Goal: Task Accomplishment & Management: Complete application form

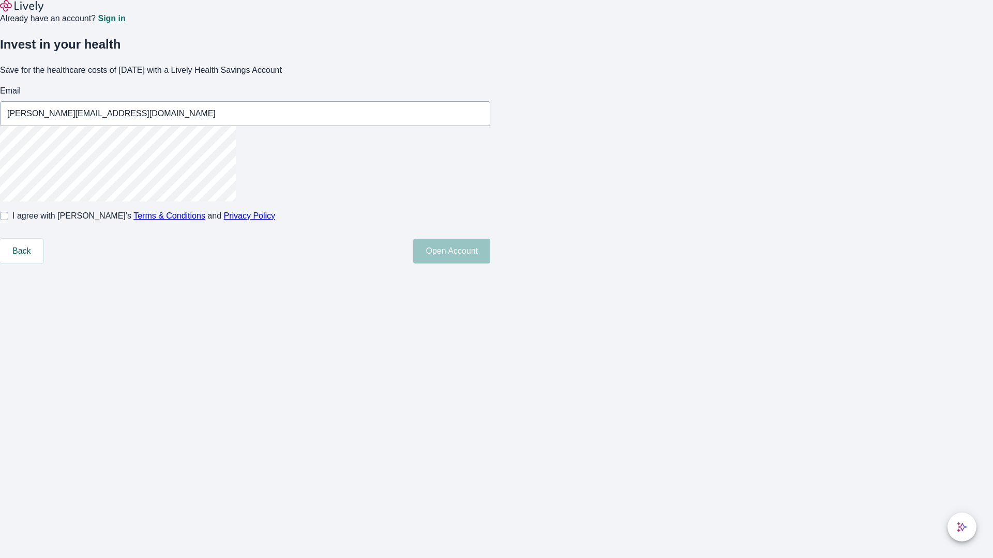
click at [8, 220] on input "I agree with Lively’s Terms & Conditions and Privacy Policy" at bounding box center [4, 216] width 8 height 8
checkbox input "true"
click at [490, 264] on button "Open Account" at bounding box center [451, 251] width 77 height 25
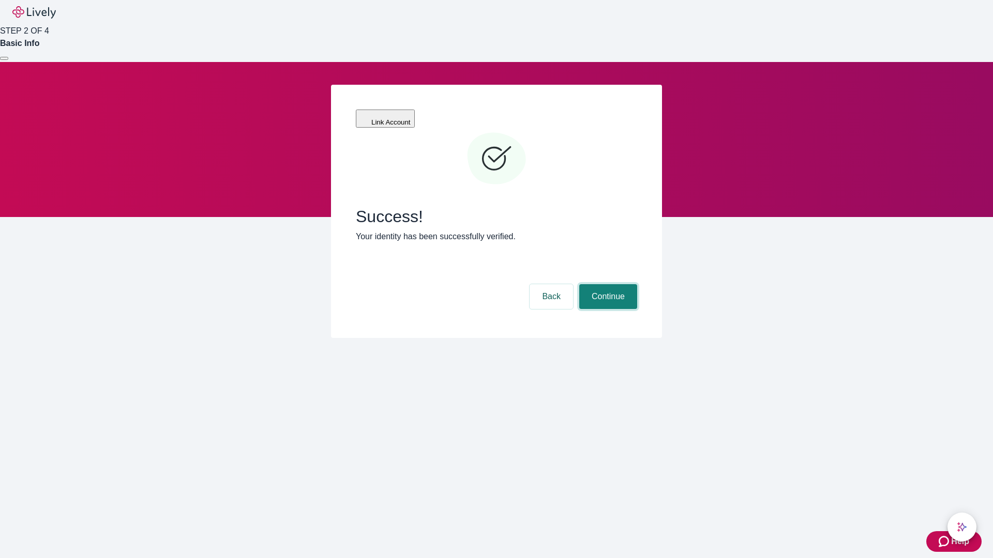
click at [607, 284] on button "Continue" at bounding box center [608, 296] width 58 height 25
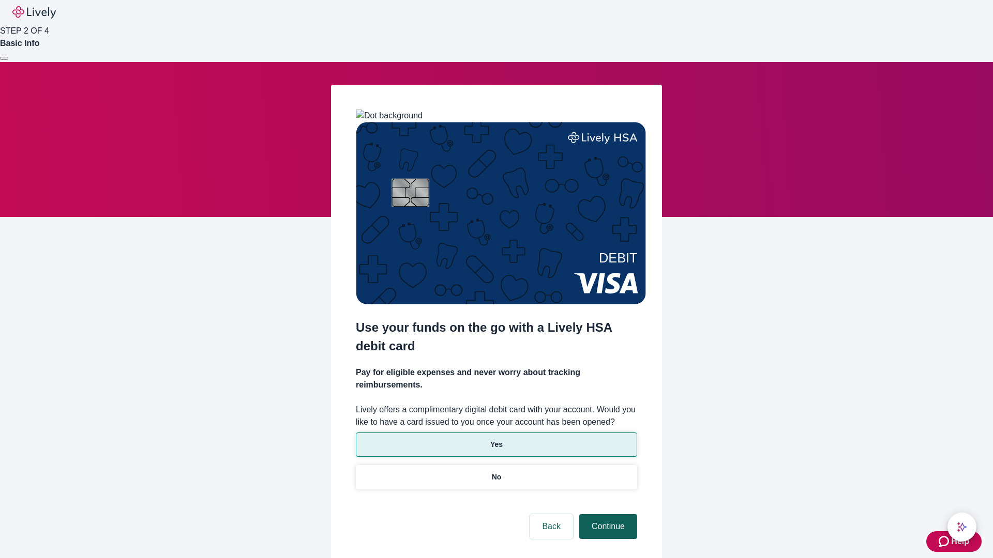
click at [496, 440] on p "Yes" at bounding box center [496, 445] width 12 height 11
click at [607, 515] on button "Continue" at bounding box center [608, 527] width 58 height 25
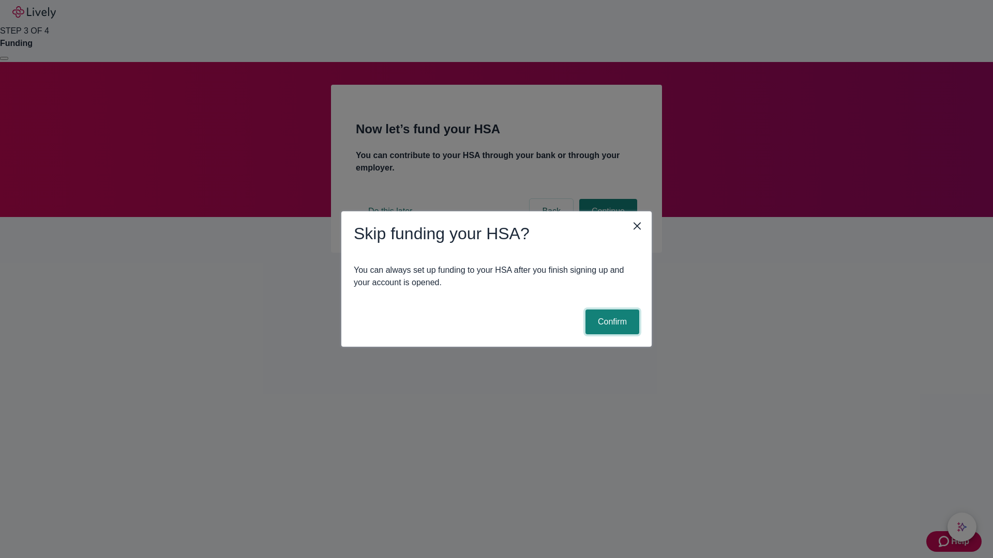
click at [611, 322] on button "Confirm" at bounding box center [612, 322] width 54 height 25
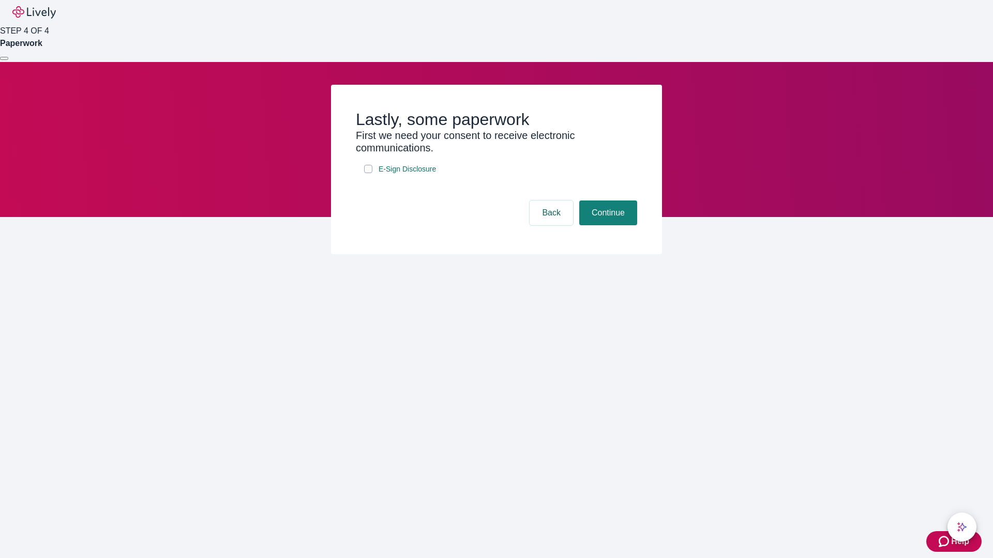
click at [368, 173] on input "E-Sign Disclosure" at bounding box center [368, 169] width 8 height 8
checkbox input "true"
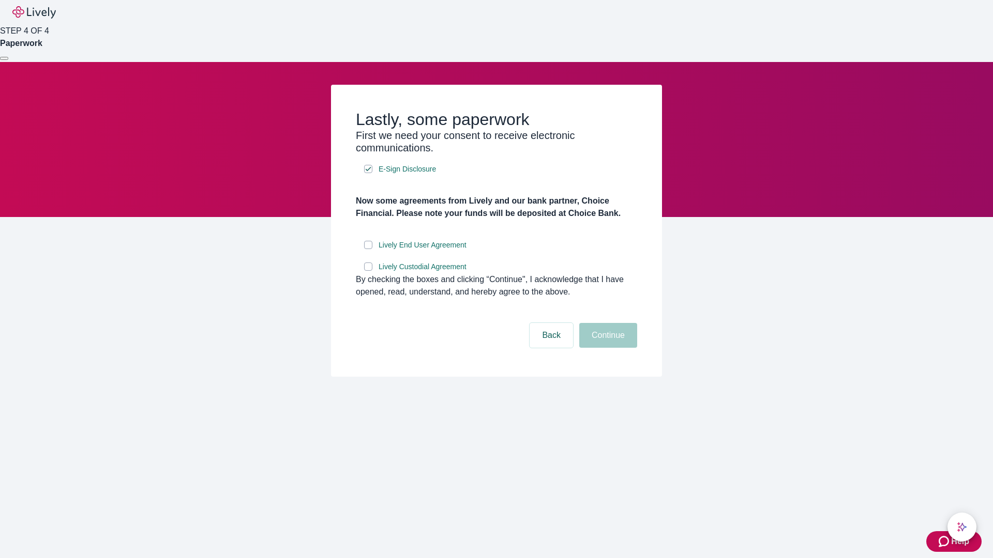
click at [368, 249] on input "Lively End User Agreement" at bounding box center [368, 245] width 8 height 8
checkbox input "true"
click at [368, 271] on input "Lively Custodial Agreement" at bounding box center [368, 267] width 8 height 8
checkbox input "true"
click at [607, 348] on button "Continue" at bounding box center [608, 335] width 58 height 25
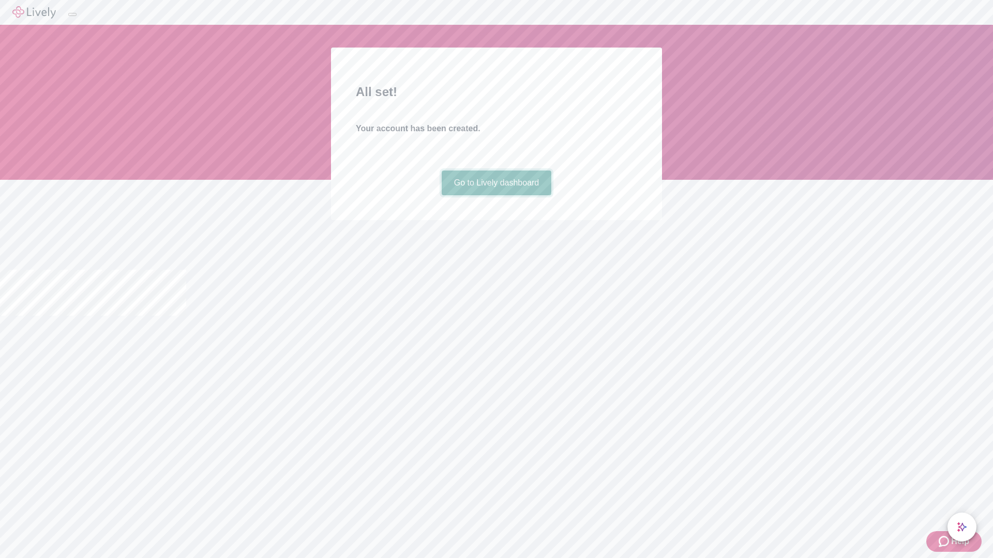
click at [496, 195] on link "Go to Lively dashboard" at bounding box center [497, 183] width 110 height 25
